Goal: Book appointment/travel/reservation

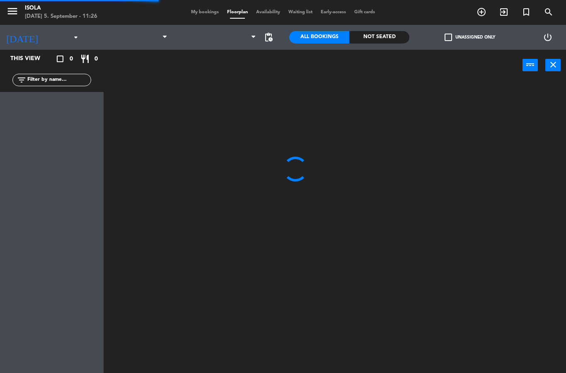
select select "lunch"
select select
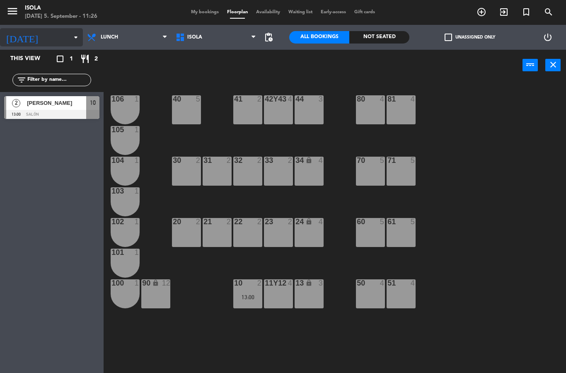
click at [69, 32] on input at bounding box center [79, 37] width 70 height 14
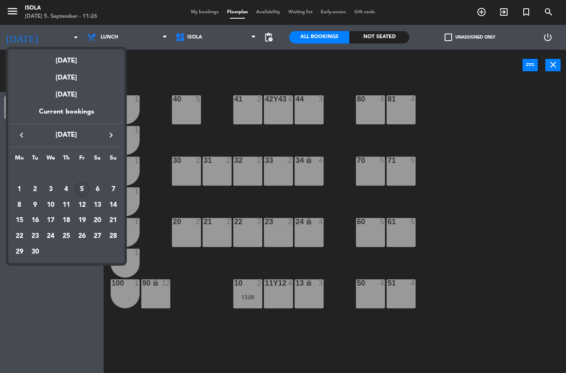
click at [81, 185] on div "5" at bounding box center [82, 189] width 14 height 14
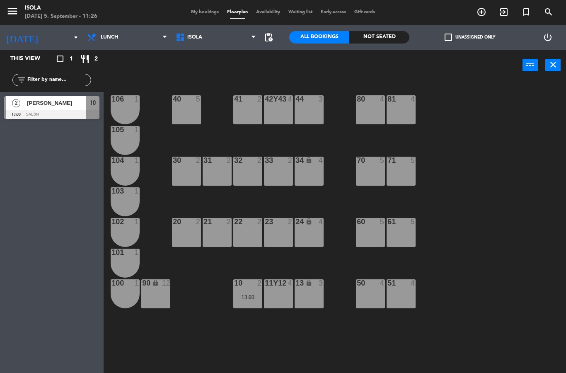
type input "[DATE]"
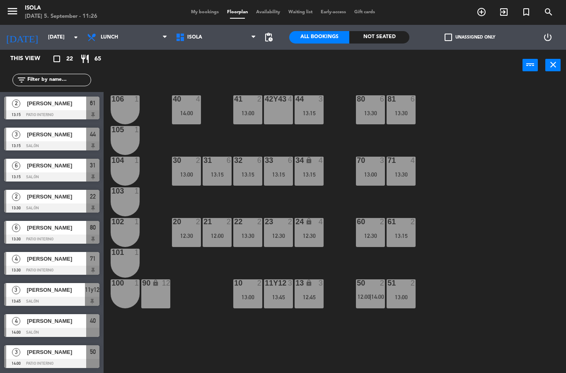
scroll to position [404, 0]
click at [380, 100] on div "6" at bounding box center [382, 98] width 5 height 7
click at [461, 105] on div "40 4 14:00 42y43 4 41 2 13:00 44 3 13:15 80 6 13:30 81 6 13:30 106 1 105 1 30 2…" at bounding box center [337, 227] width 457 height 292
click at [372, 301] on div "50 2 12:00 | 14:00" at bounding box center [370, 293] width 29 height 29
click at [322, 343] on div "40 4 14:00 42y43 4 41 2 13:00 44 3 13:15 80 6 13:30 81 6 13:30 106 1 105 1 30 2…" at bounding box center [337, 227] width 457 height 292
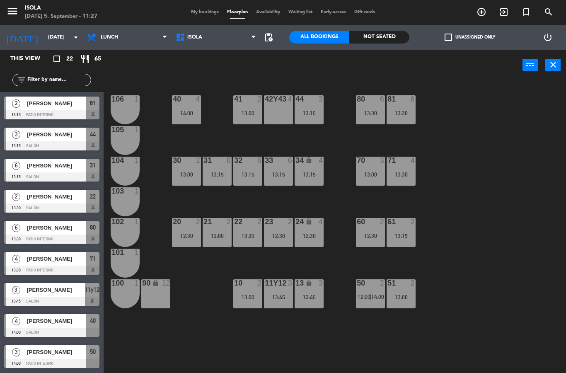
click at [273, 302] on div "11y12 3 13:45" at bounding box center [278, 293] width 29 height 29
click at [258, 348] on div "40 4 14:00 42y43 4 41 2 13:00 44 3 13:15 80 6 13:30 81 6 13:30 106 1 105 1 30 2…" at bounding box center [337, 227] width 457 height 292
click at [398, 112] on div "13:30" at bounding box center [401, 113] width 29 height 6
click at [455, 228] on div "40 4 14:00 42y43 4 41 2 13:00 44 3 13:15 80 6 13:30 81 6 13:30 106 1 105 1 30 2…" at bounding box center [337, 227] width 457 height 292
click at [408, 160] on div at bounding box center [401, 160] width 14 height 7
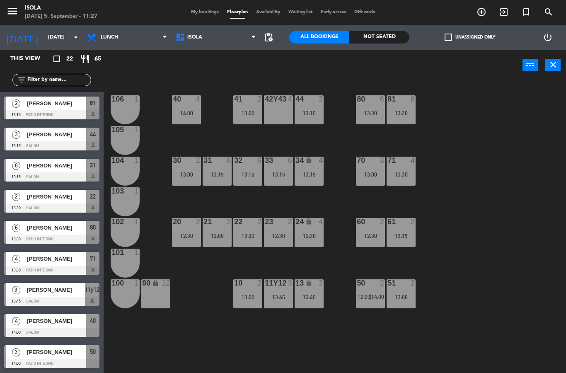
click at [465, 148] on div "40 4 14:00 42y43 4 41 2 13:00 44 3 13:15 80 6 13:30 81 6 13:30 106 1 105 1 30 2…" at bounding box center [337, 227] width 457 height 292
click at [307, 246] on div "24 lock 4 12:30" at bounding box center [309, 232] width 29 height 29
click at [340, 275] on div "40 4 14:00 42y43 4 41 2 13:00 44 3 13:15 80 6 13:30 81 6 13:30 106 1 105 1 30 2…" at bounding box center [337, 227] width 457 height 292
click at [17, 250] on div "4 [PERSON_NAME] 13:30 Patio Interno 71" at bounding box center [52, 263] width 104 height 31
click at [316, 180] on div "34 lock 4 13:15" at bounding box center [309, 171] width 29 height 29
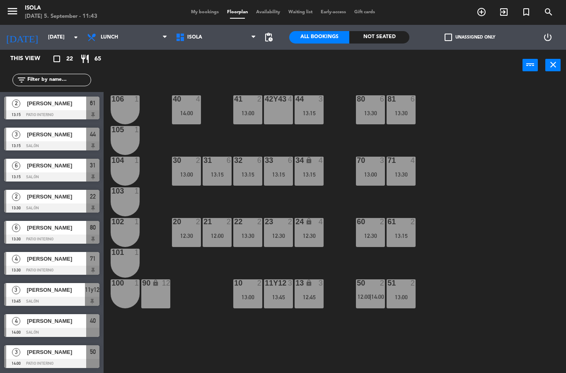
click at [454, 172] on div "40 4 14:00 42y43 4 41 2 13:00 44 3 13:15 80 6 13:30 81 6 13:30 106 1 105 1 30 2…" at bounding box center [337, 227] width 457 height 292
click at [322, 115] on div "13:15" at bounding box center [309, 113] width 29 height 6
click at [467, 136] on div "40 4 14:00 42y43 4 41 2 13:00 44 3 13:15 80 6 13:30 81 6 13:30 106 1 105 1 30 2…" at bounding box center [337, 227] width 457 height 292
click at [286, 116] on div "42y43 4" at bounding box center [278, 109] width 29 height 29
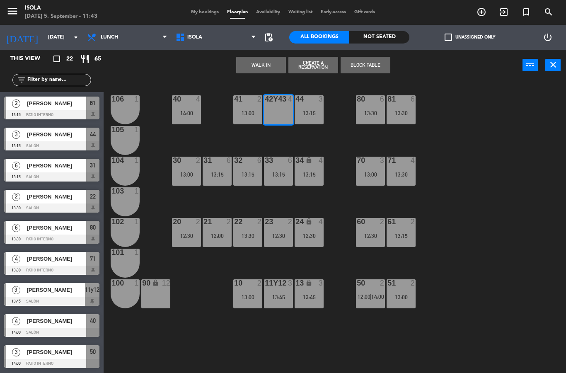
click at [363, 66] on button "Block Table" at bounding box center [366, 65] width 50 height 17
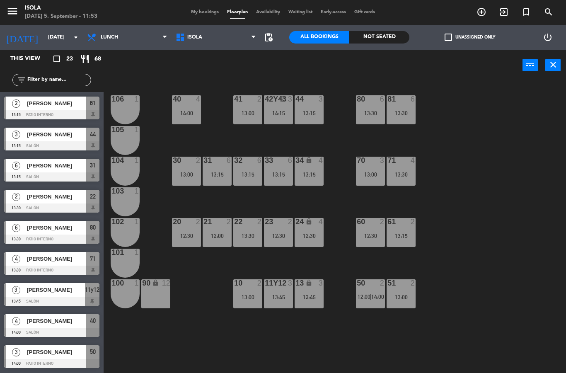
click at [278, 118] on div "42y43 block 3 14:15" at bounding box center [278, 109] width 29 height 29
click at [469, 156] on div "40 4 14:00 42y43 block 3 14:15 41 2 13:00 44 3 13:15 80 6 13:30 81 6 13:30 106 …" at bounding box center [337, 227] width 457 height 292
